Goal: Task Accomplishment & Management: Use online tool/utility

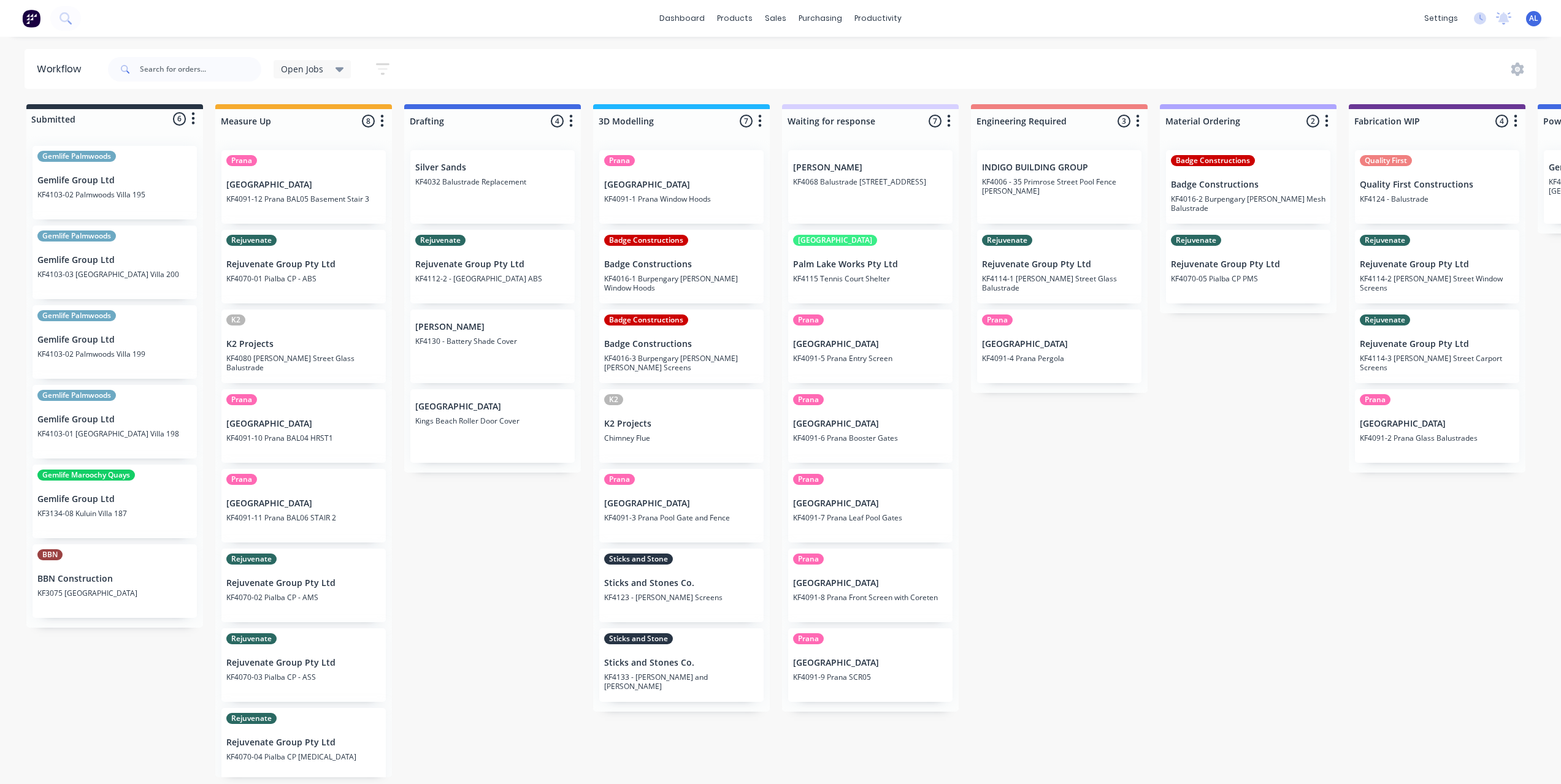
click at [553, 550] on div "Submitted 6 Status colour #273444 hex #273444 Save Cancel Summaries Total order…" at bounding box center [1458, 440] width 2935 height 673
click at [1088, 456] on div "Submitted 6 Status colour #273444 hex #273444 Save Cancel Summaries Total order…" at bounding box center [1458, 440] width 2935 height 673
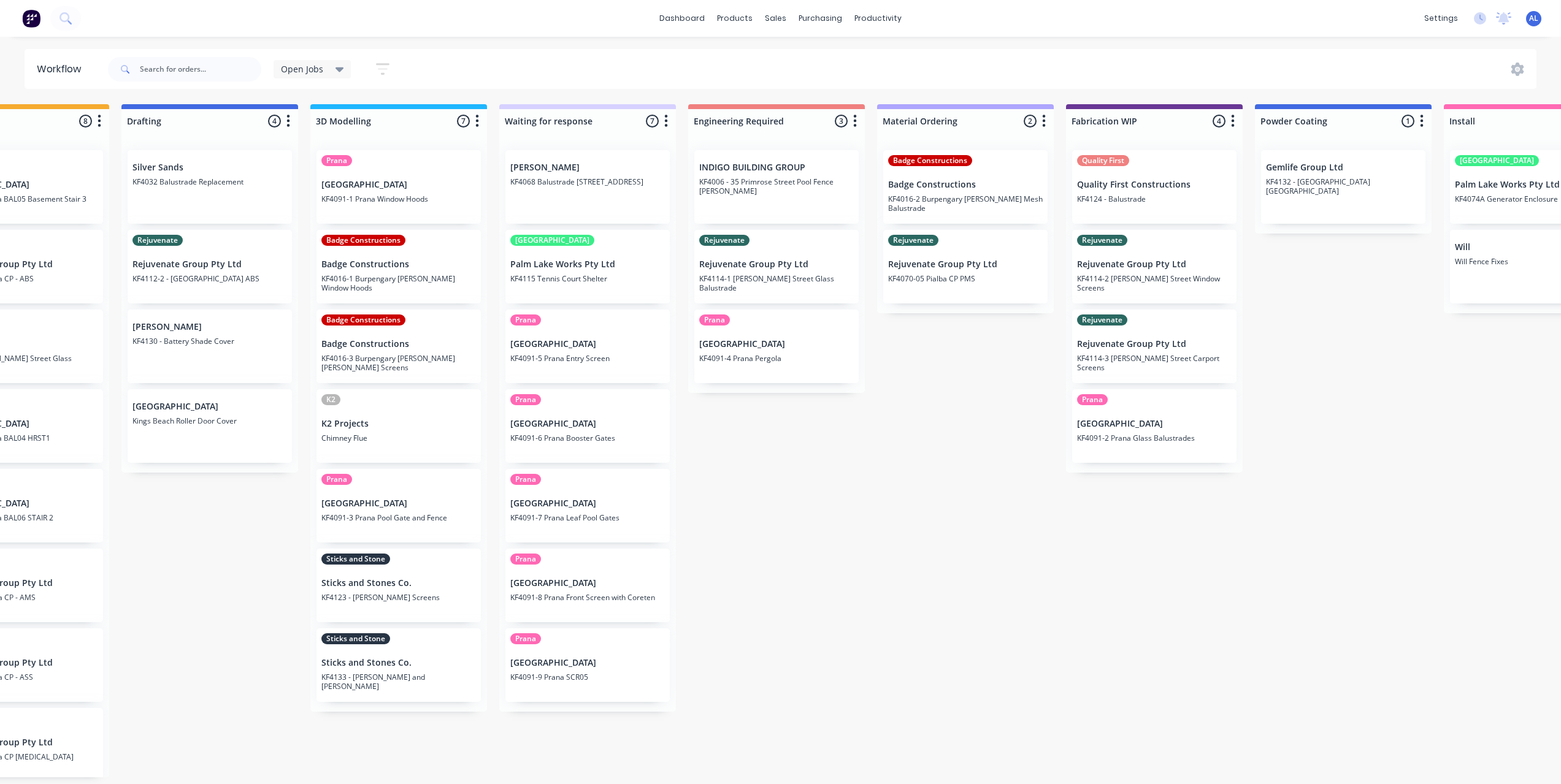
scroll to position [0, 276]
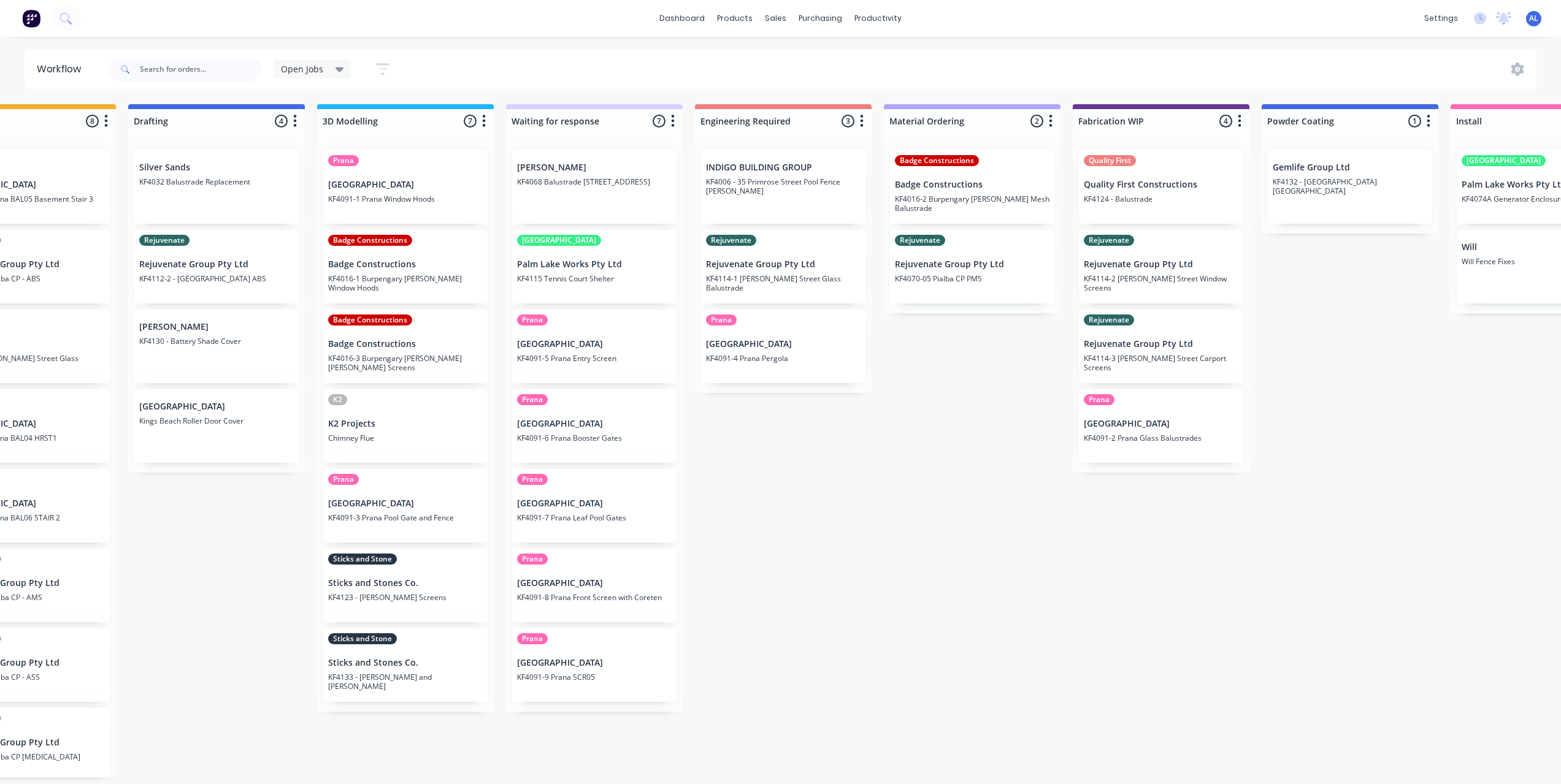
click at [941, 587] on div "Submitted 6 Status colour #273444 hex #273444 Save Cancel Summaries Total order…" at bounding box center [1183, 440] width 2935 height 673
click at [1330, 463] on div "Submitted 6 Status colour #273444 hex #273444 Save Cancel Summaries Total order…" at bounding box center [1183, 440] width 2935 height 673
click at [915, 702] on div "Submitted 6 Status colour #273444 hex #273444 Save Cancel Summaries Total order…" at bounding box center [1183, 440] width 2935 height 673
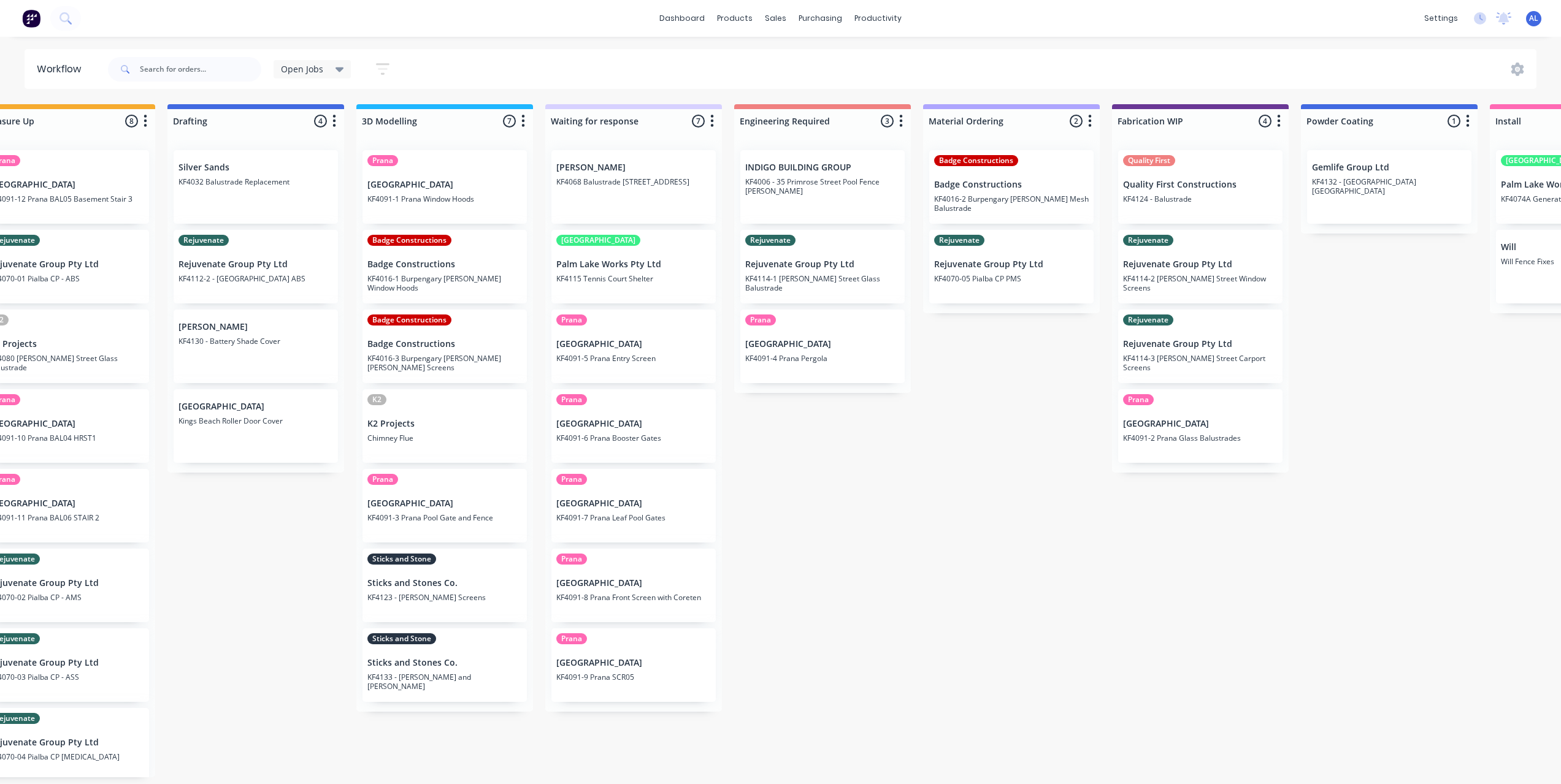
scroll to position [0, 235]
click at [1156, 625] on div "Submitted 6 Status colour #273444 hex #273444 Save Cancel Summaries Total order…" at bounding box center [1224, 440] width 2935 height 673
click at [906, 646] on div "Submitted 6 Status colour #273444 hex #273444 Save Cancel Summaries Total order…" at bounding box center [1224, 440] width 2935 height 673
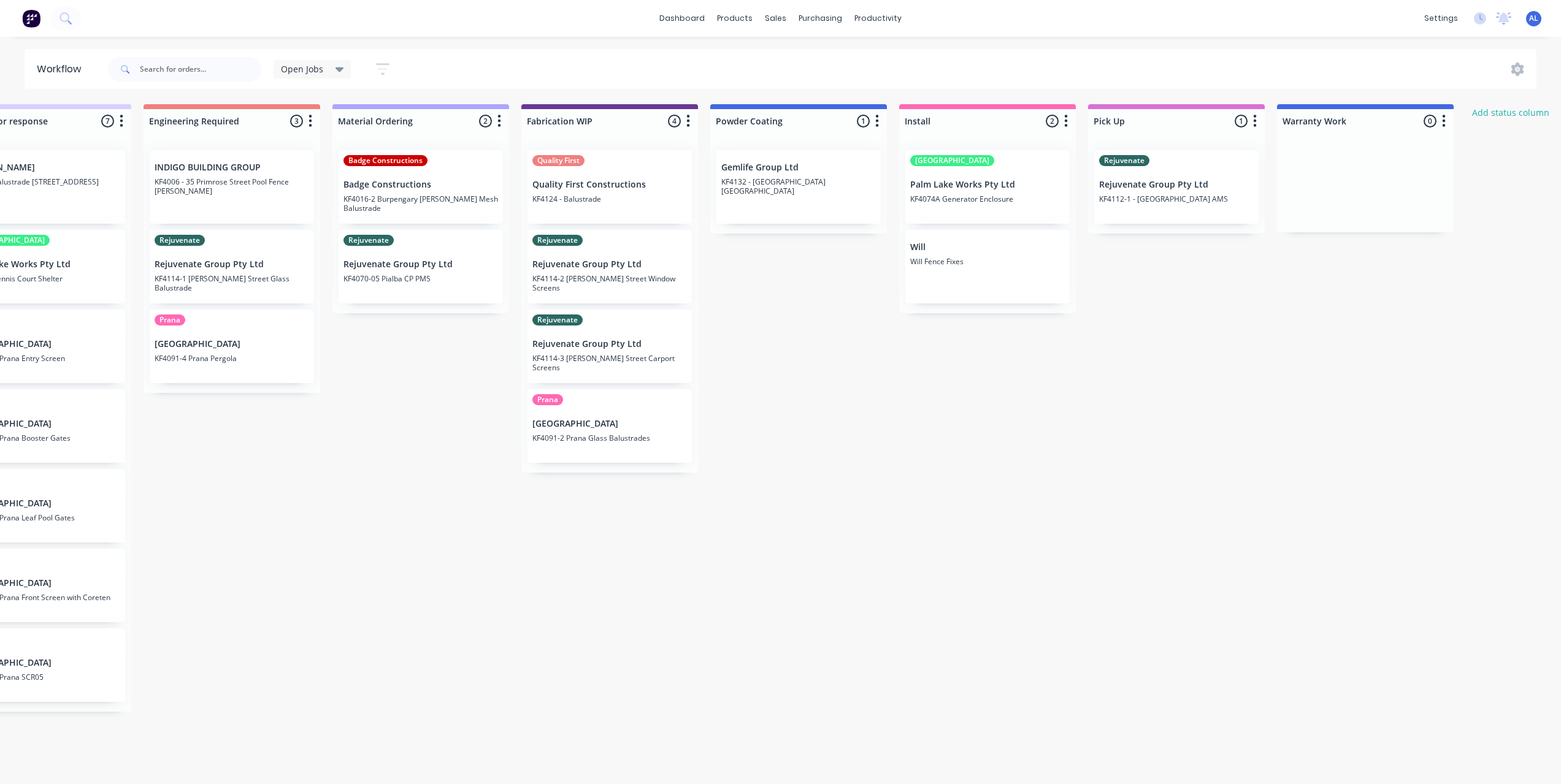
scroll to position [0, 833]
click at [965, 195] on p "KF4074A Generator Enclosure" at bounding box center [982, 199] width 155 height 9
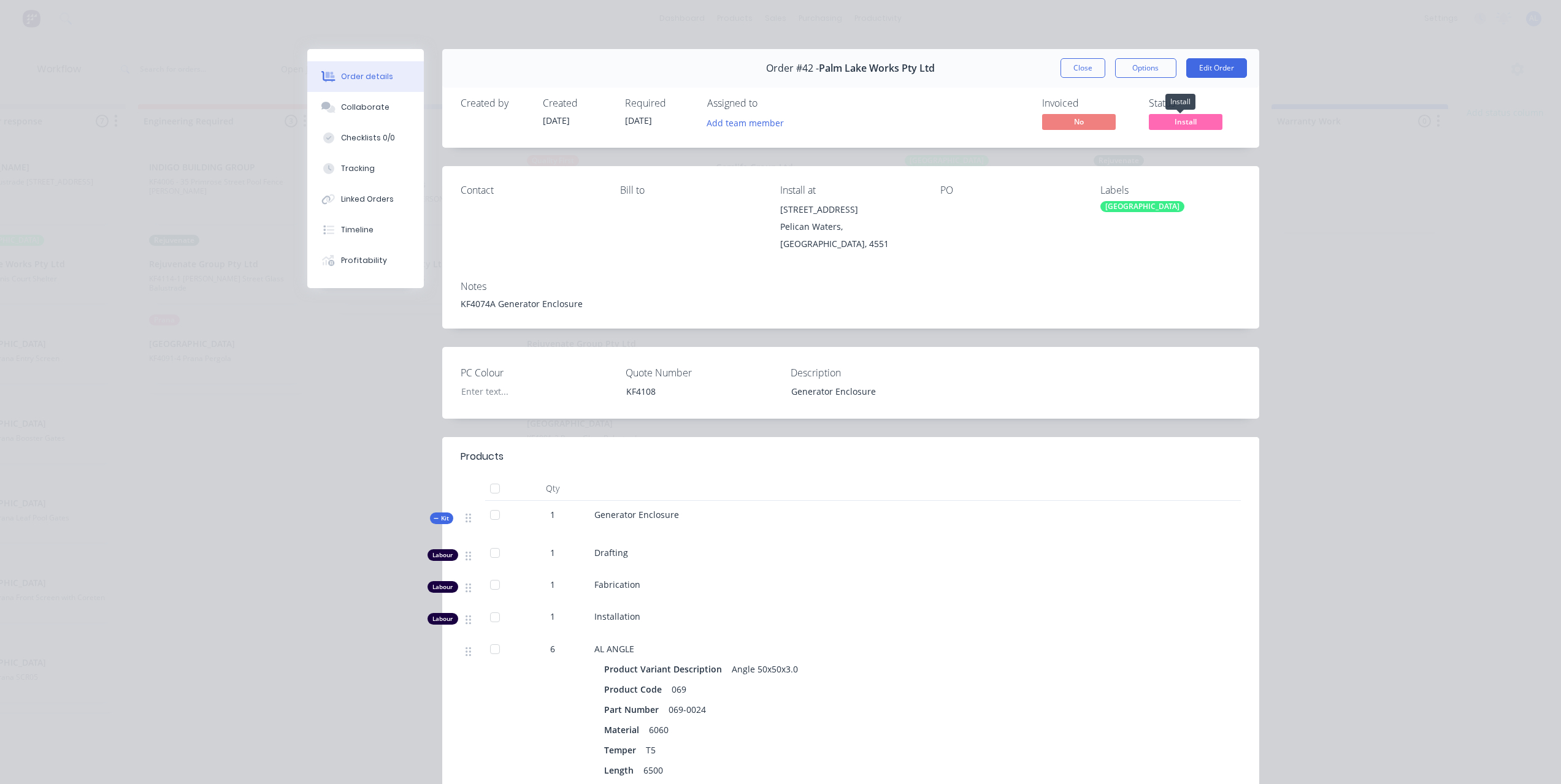
click at [1165, 123] on span "Install" at bounding box center [1186, 122] width 74 height 15
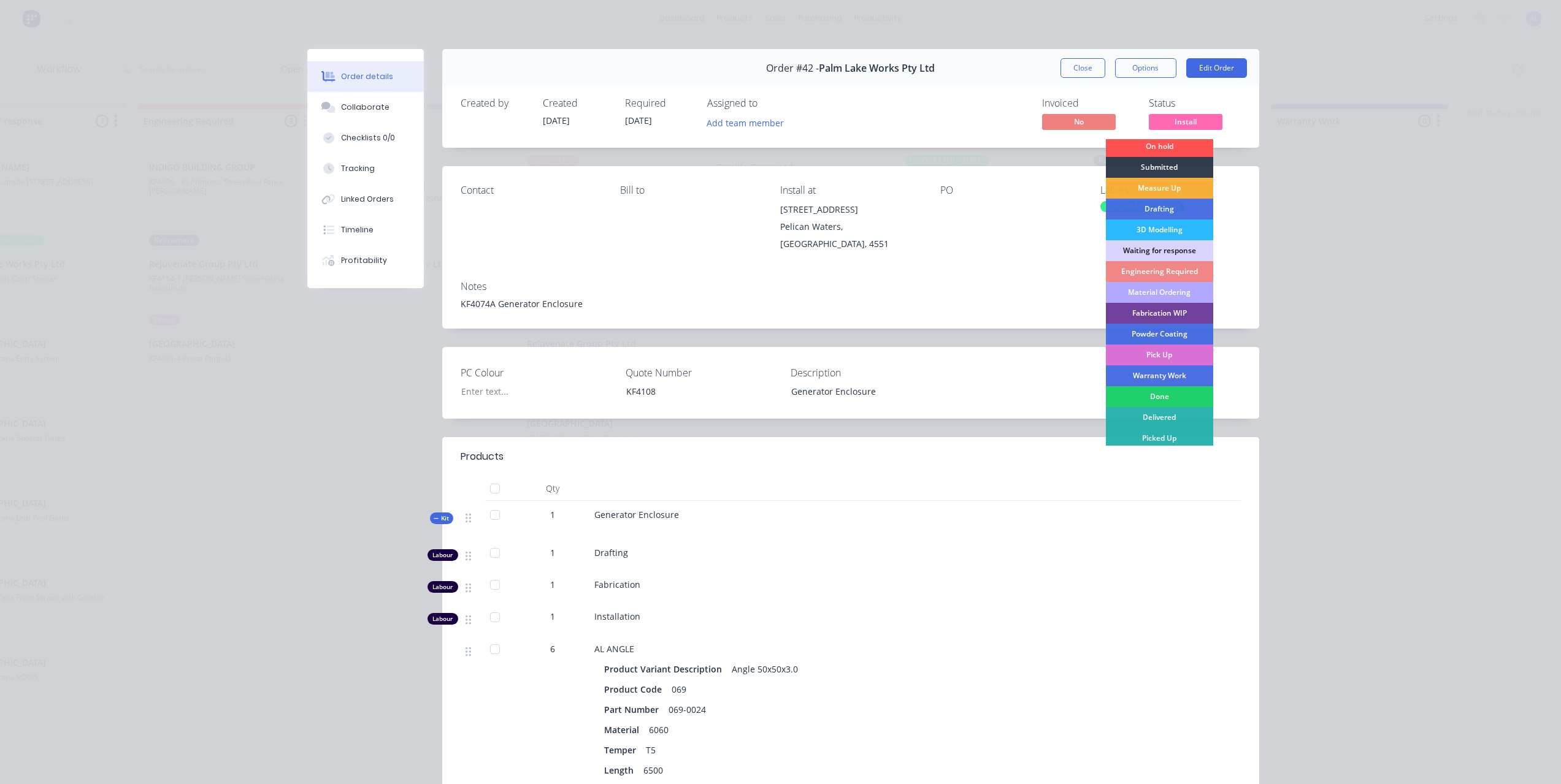
scroll to position [6, 0]
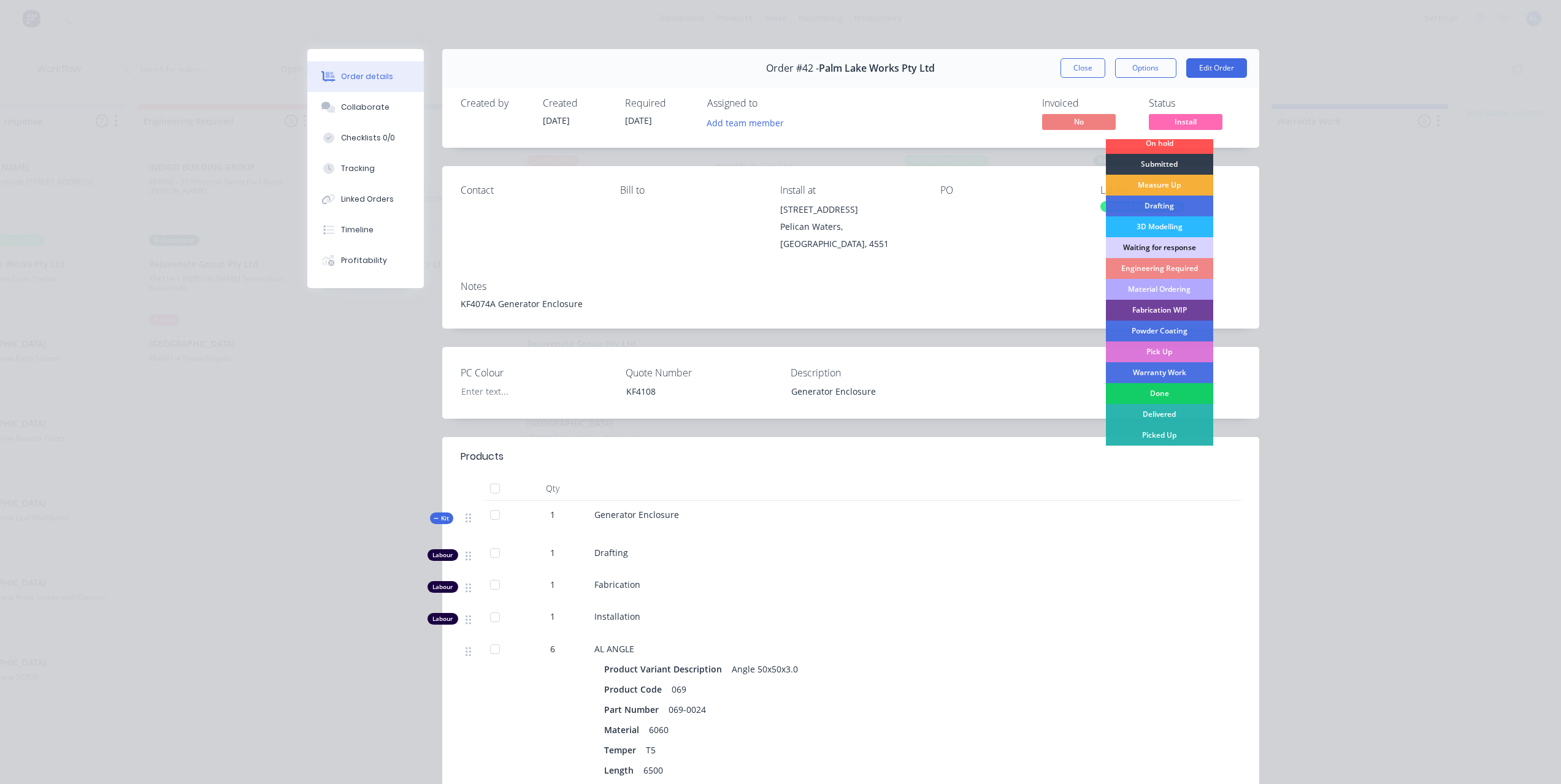
click at [1144, 391] on div "Done" at bounding box center [1159, 393] width 107 height 21
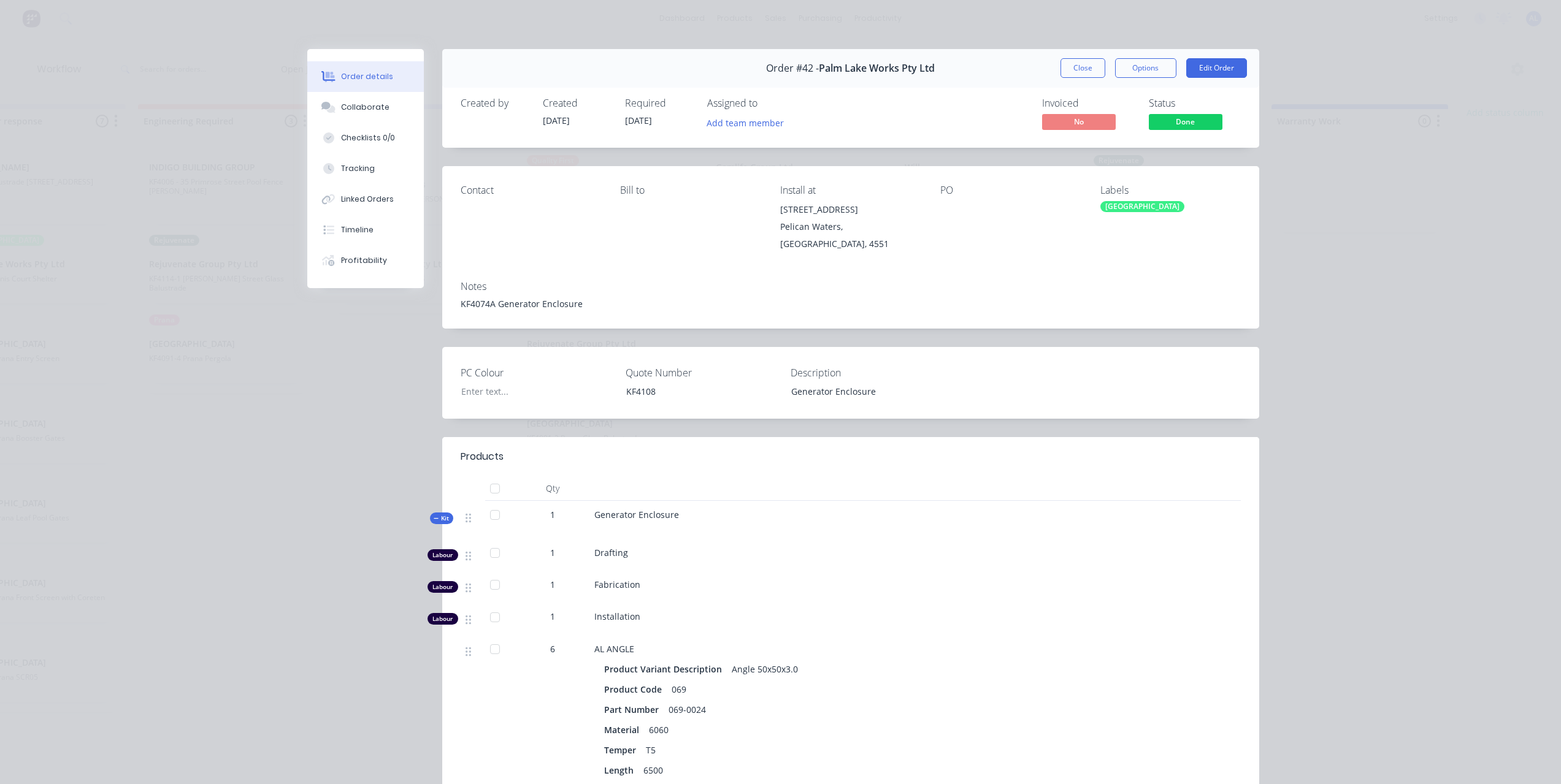
click at [1329, 294] on div "Order details Collaborate Checklists 0/0 Tracking Linked Orders Timeline Profit…" at bounding box center [780, 392] width 1561 height 784
click at [1061, 74] on button "Close" at bounding box center [1083, 68] width 45 height 20
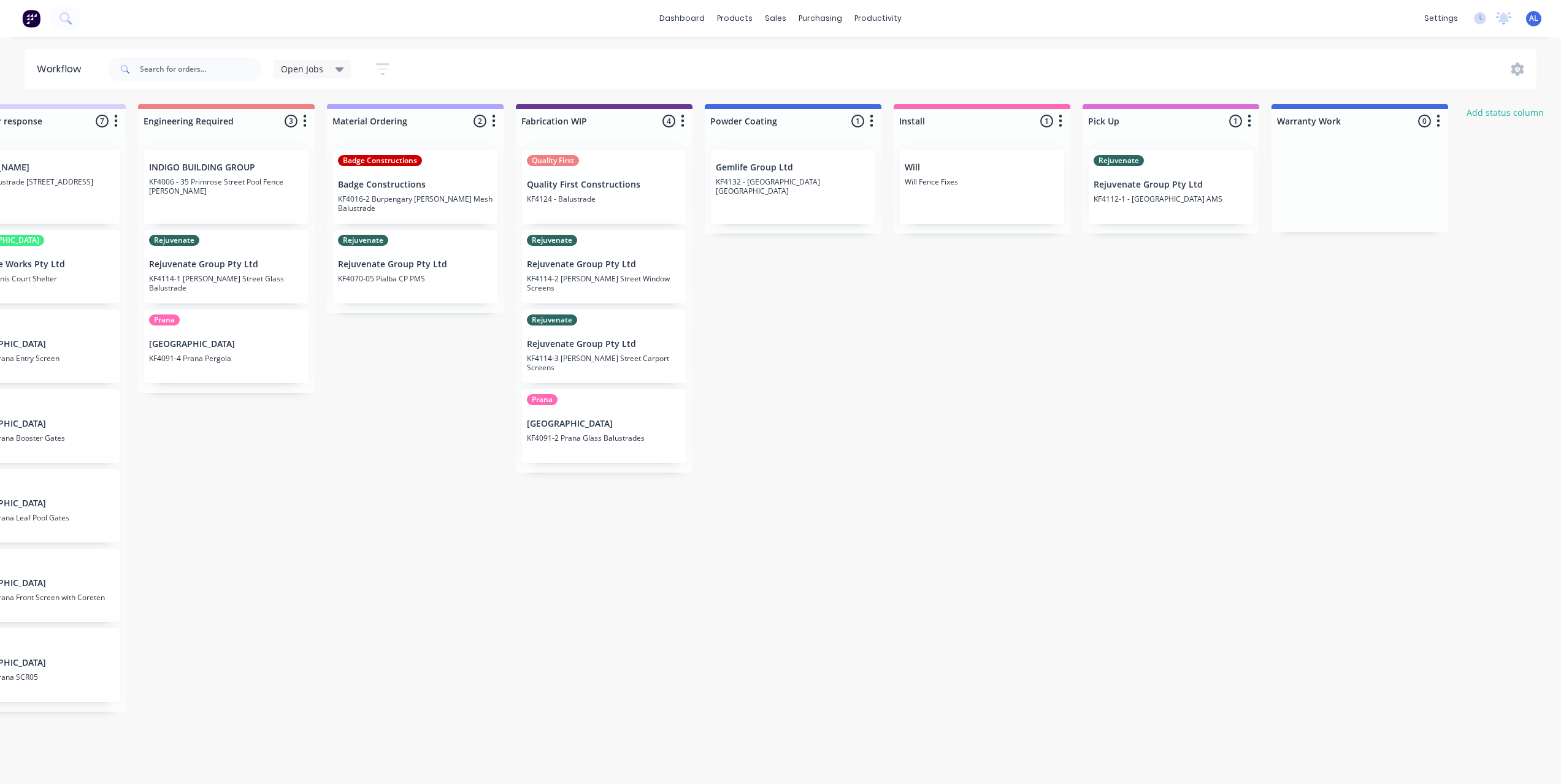
click at [1065, 397] on div "Submitted 6 Status colour #273444 hex #273444 Save Cancel Summaries Total order…" at bounding box center [625, 440] width 2935 height 673
click at [919, 331] on div "Submitted 6 Status colour #273444 hex #273444 Save Cancel Summaries Total order…" at bounding box center [625, 440] width 2935 height 673
click at [840, 403] on div "Submitted 6 Status colour #273444 hex #273444 Save Cancel Summaries Total order…" at bounding box center [625, 440] width 2935 height 673
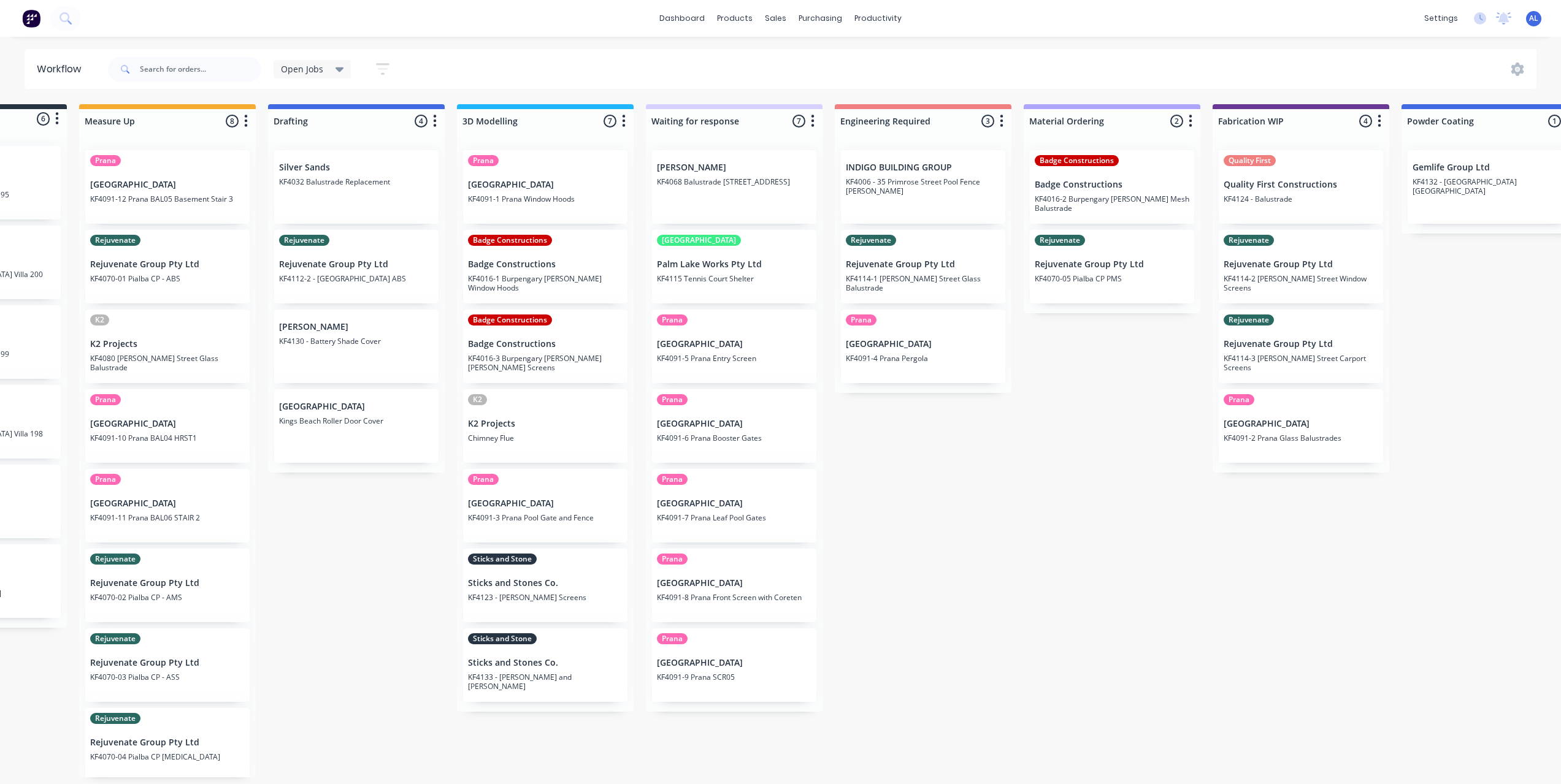
scroll to position [0, 300]
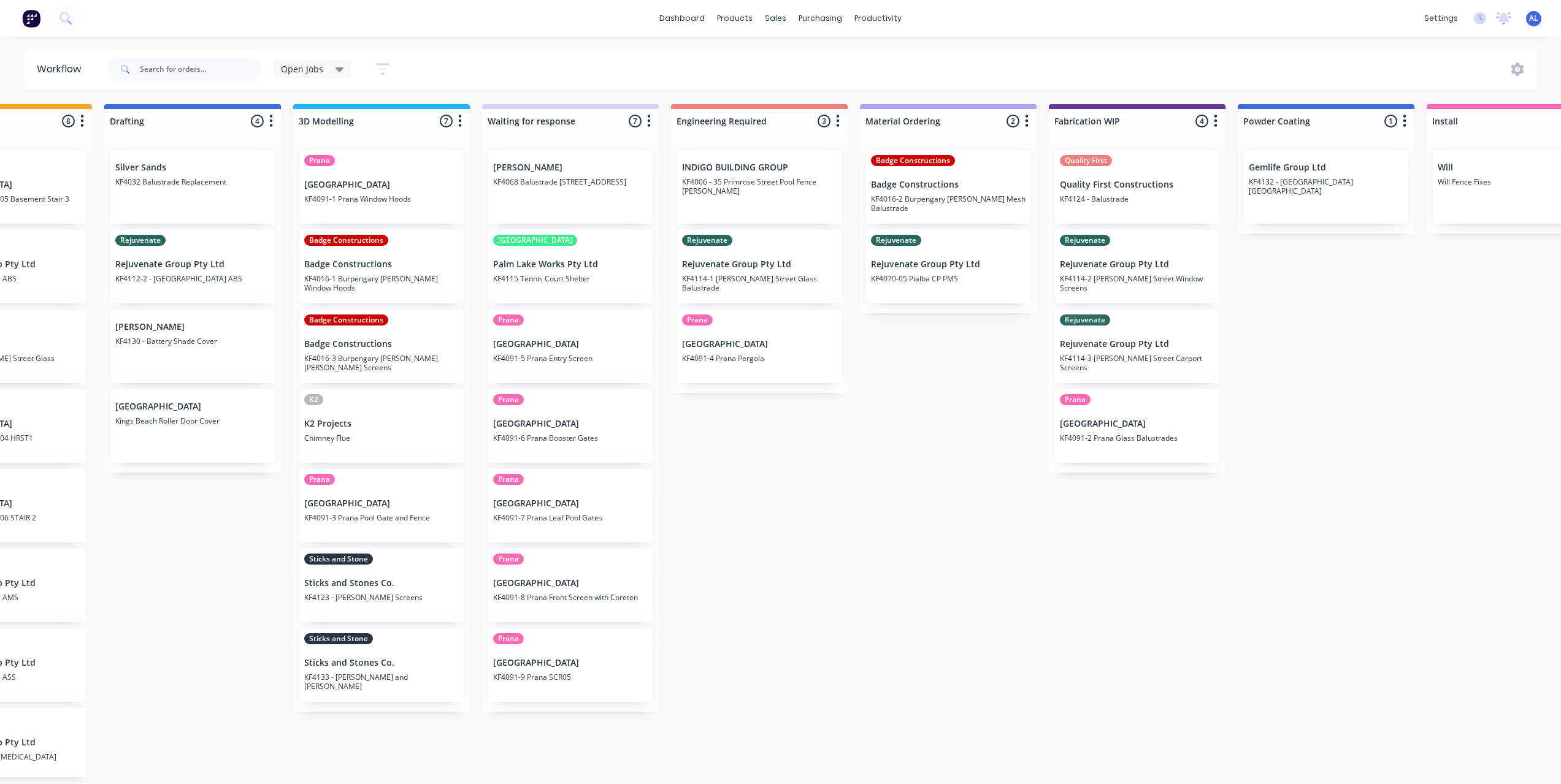
click at [876, 561] on div "Submitted 6 Status colour #273444 hex #273444 Save Cancel Summaries Total order…" at bounding box center [1159, 440] width 2935 height 673
click at [902, 491] on div "Submitted 6 Status colour #273444 hex #273444 Save Cancel Summaries Total order…" at bounding box center [1159, 440] width 2935 height 673
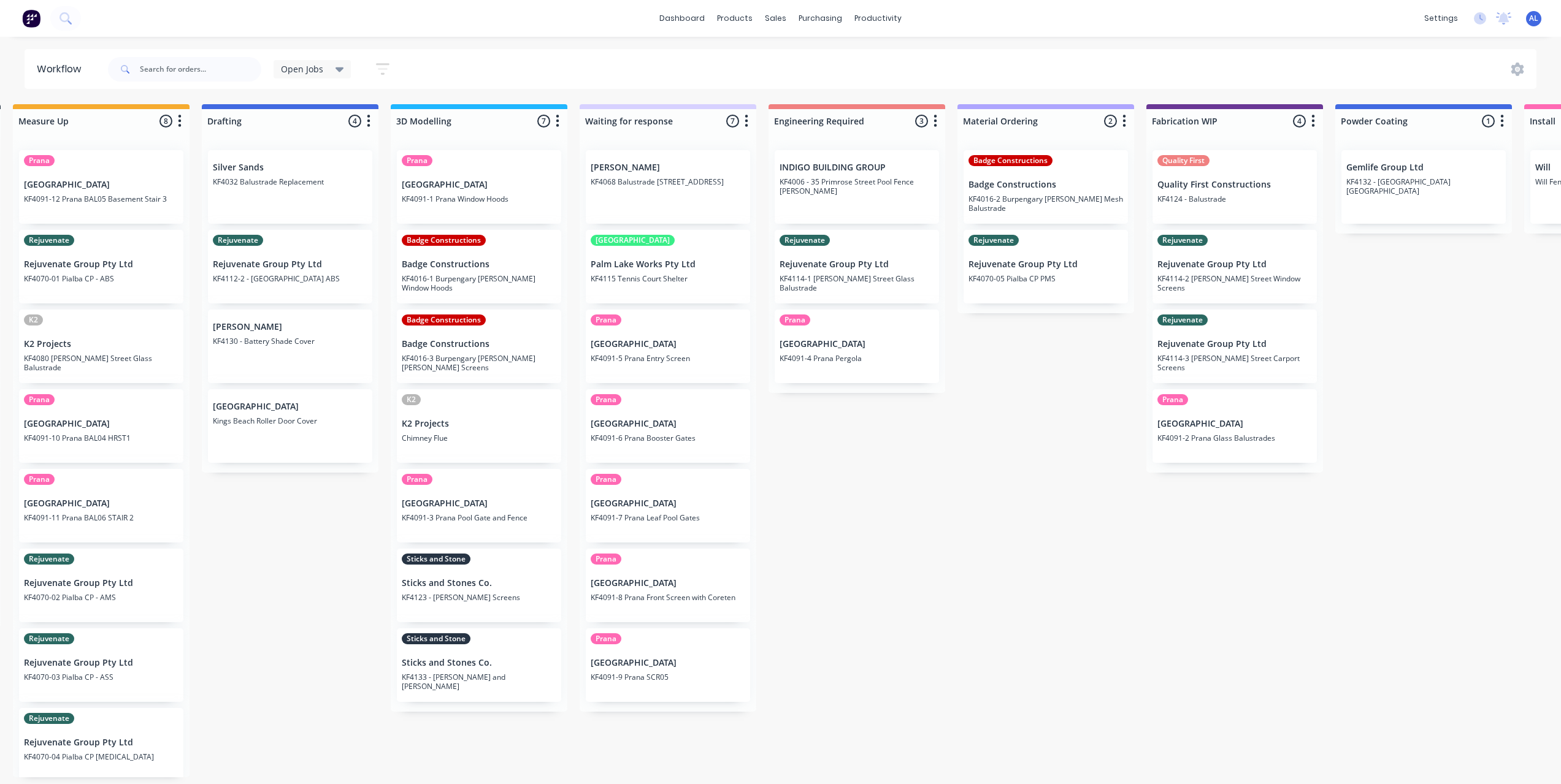
scroll to position [0, 0]
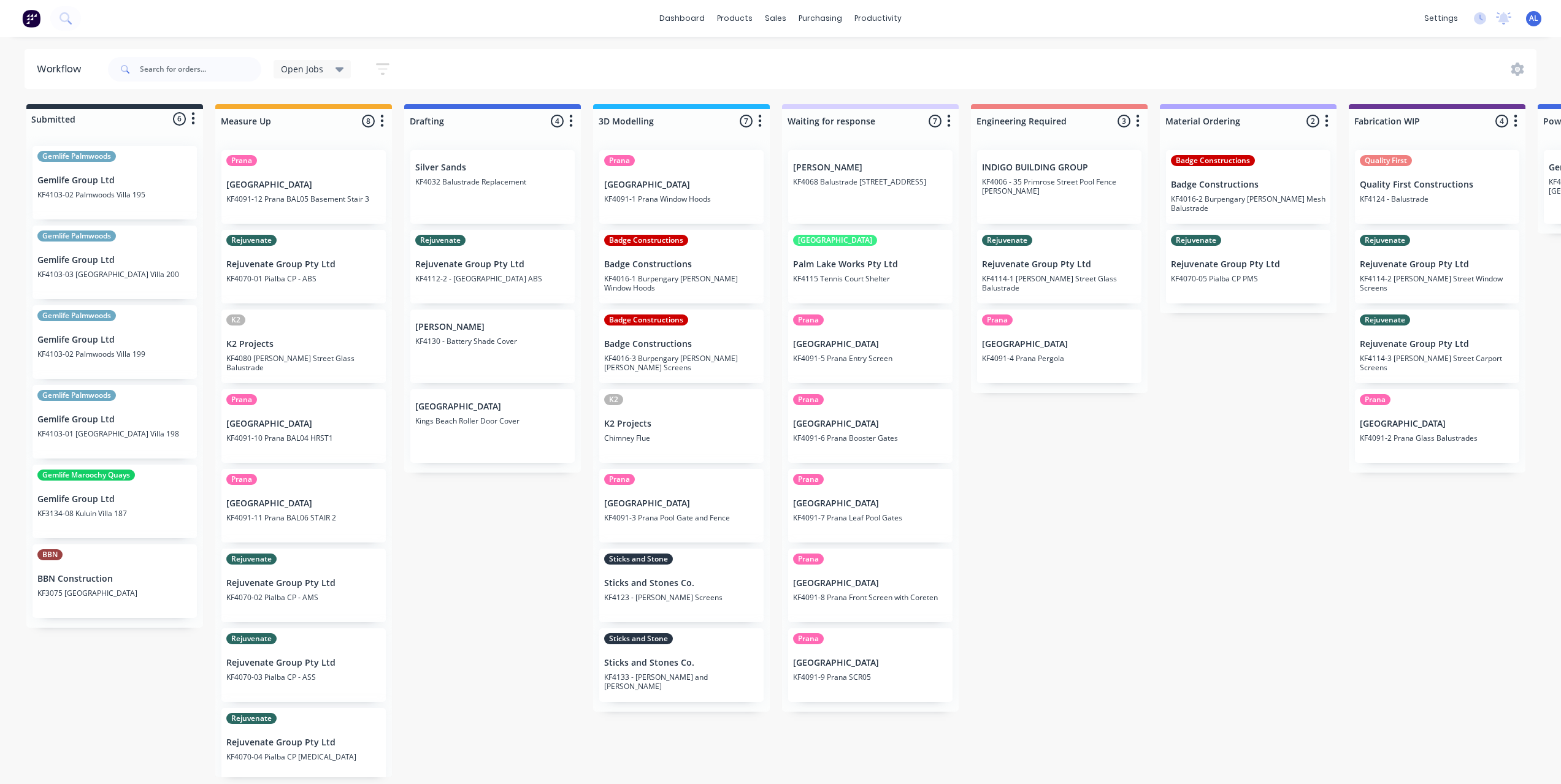
click at [538, 553] on div "Submitted 6 Status colour #273444 hex #273444 Save Cancel Summaries Total order…" at bounding box center [1458, 440] width 2935 height 673
